Goal: Task Accomplishment & Management: Complete application form

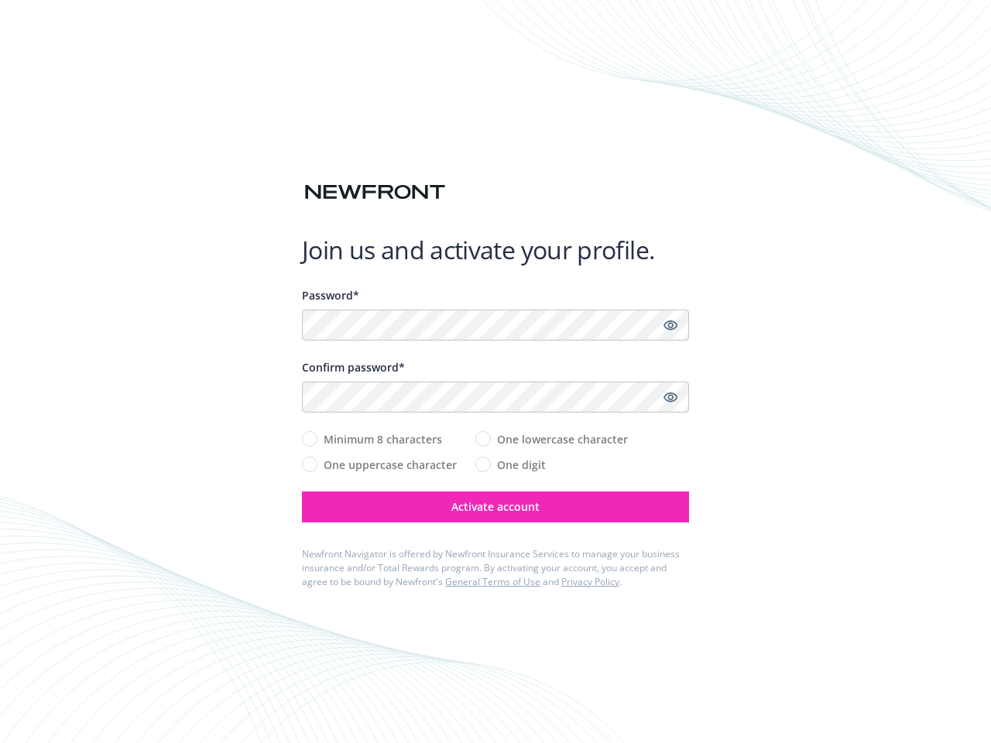
click at [495, 371] on div "Confirm password*" at bounding box center [495, 367] width 387 height 16
click at [670, 325] on icon "Show password" at bounding box center [670, 325] width 14 height 14
click at [670, 397] on icon "Show password" at bounding box center [670, 397] width 14 height 14
click at [495, 507] on span "Activate account" at bounding box center [495, 506] width 88 height 15
